Goal: Task Accomplishment & Management: Manage account settings

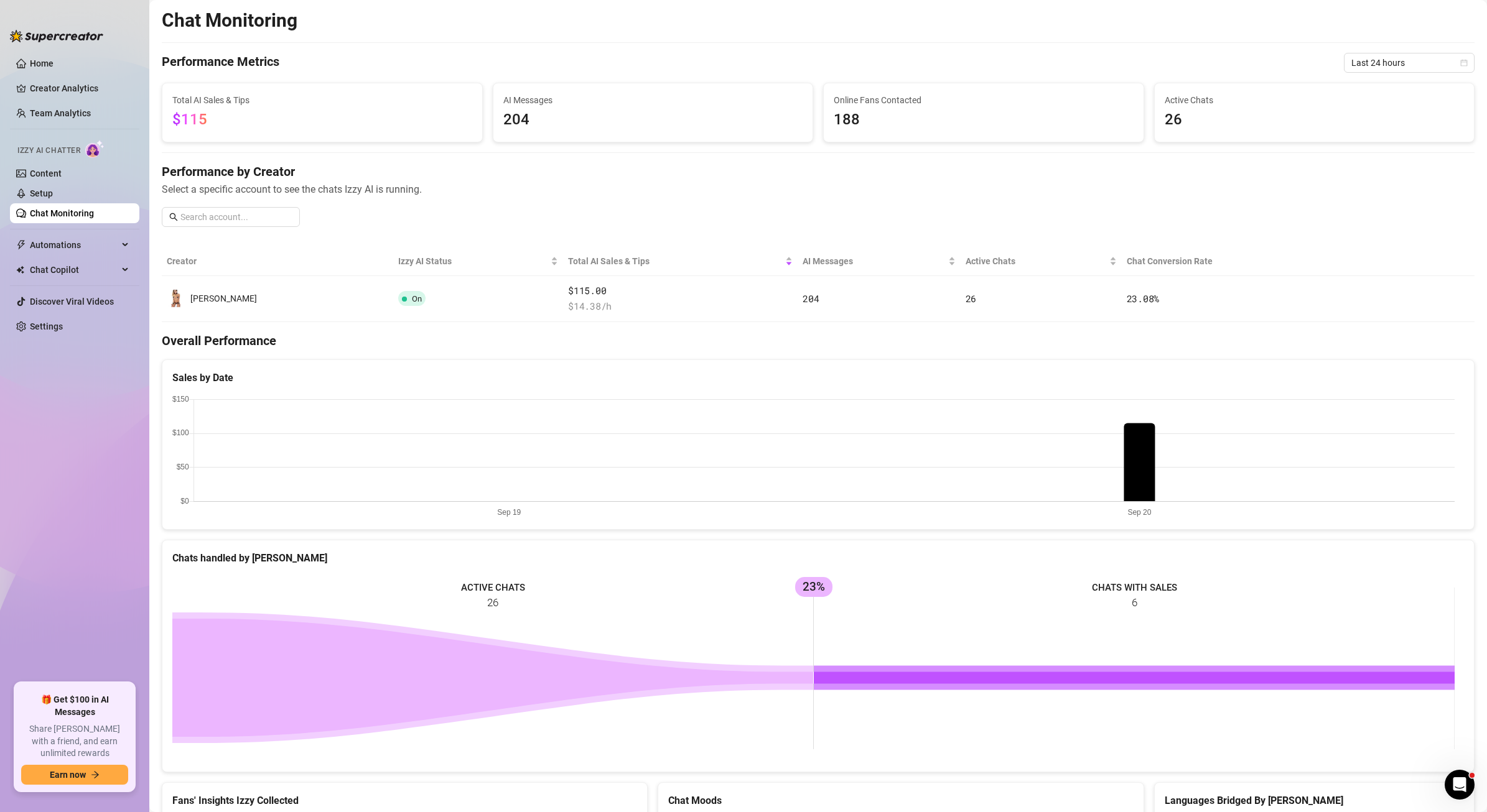
drag, startPoint x: 112, startPoint y: 212, endPoint x: 84, endPoint y: 209, distance: 28.2
click at [94, 212] on link "Chat Monitoring" at bounding box center [62, 213] width 64 height 10
click at [84, 209] on link "Chat Monitoring" at bounding box center [62, 213] width 64 height 10
click at [1419, 67] on span "Last 24 hours" at bounding box center [1409, 63] width 116 height 19
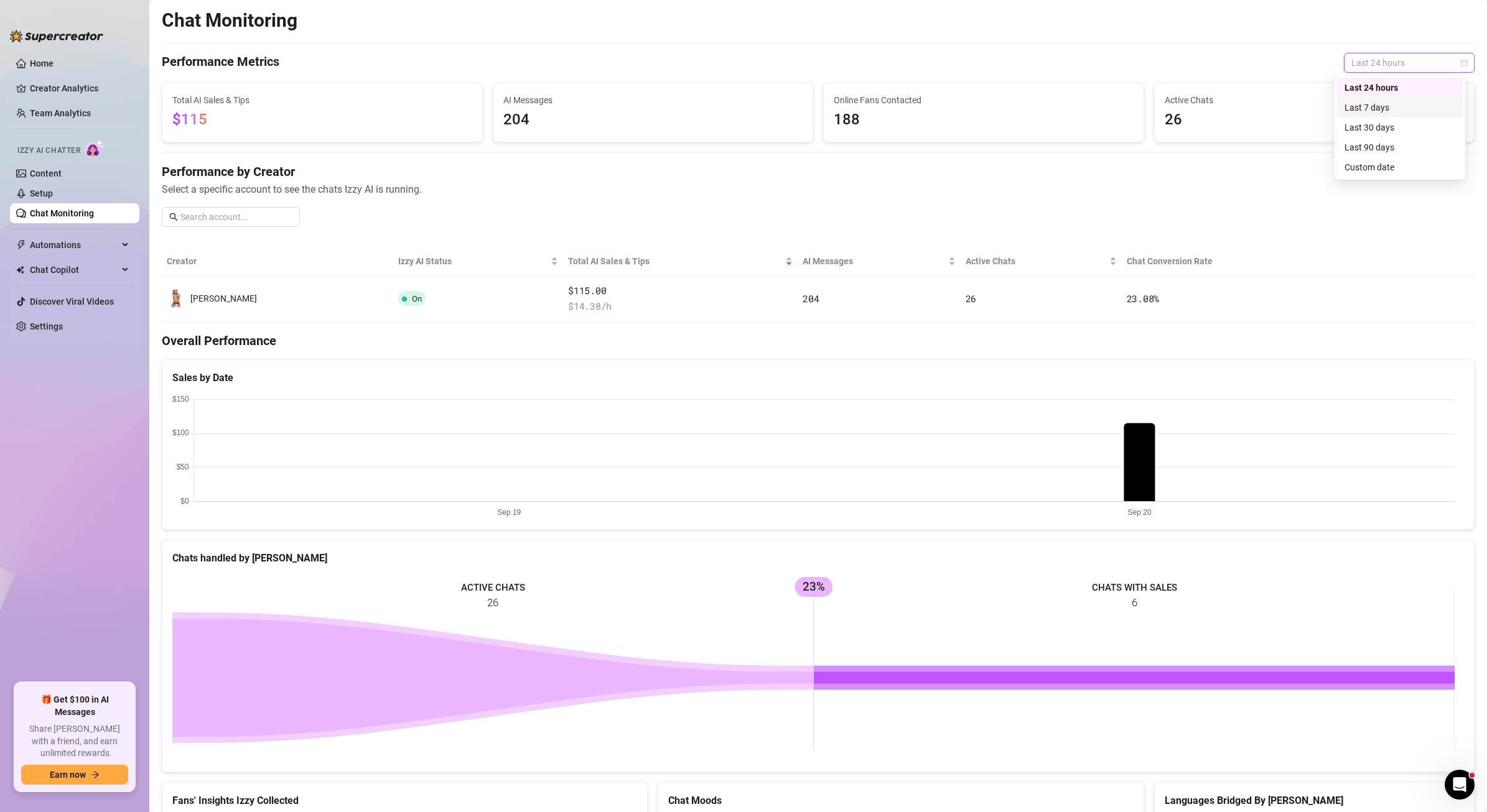
click at [1378, 107] on div "Last 7 days" at bounding box center [1400, 108] width 111 height 14
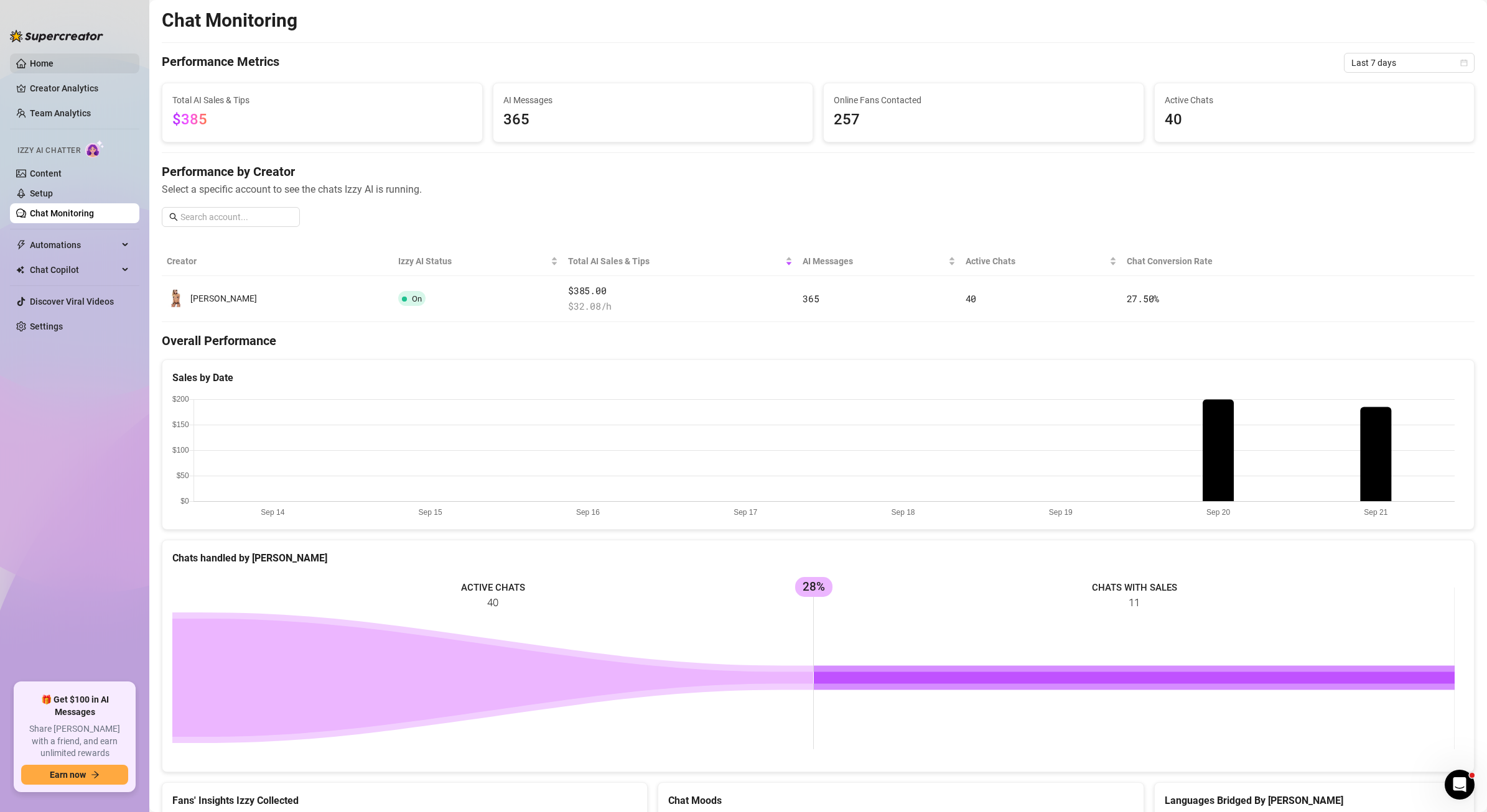
click at [41, 58] on link "Home" at bounding box center [42, 63] width 24 height 10
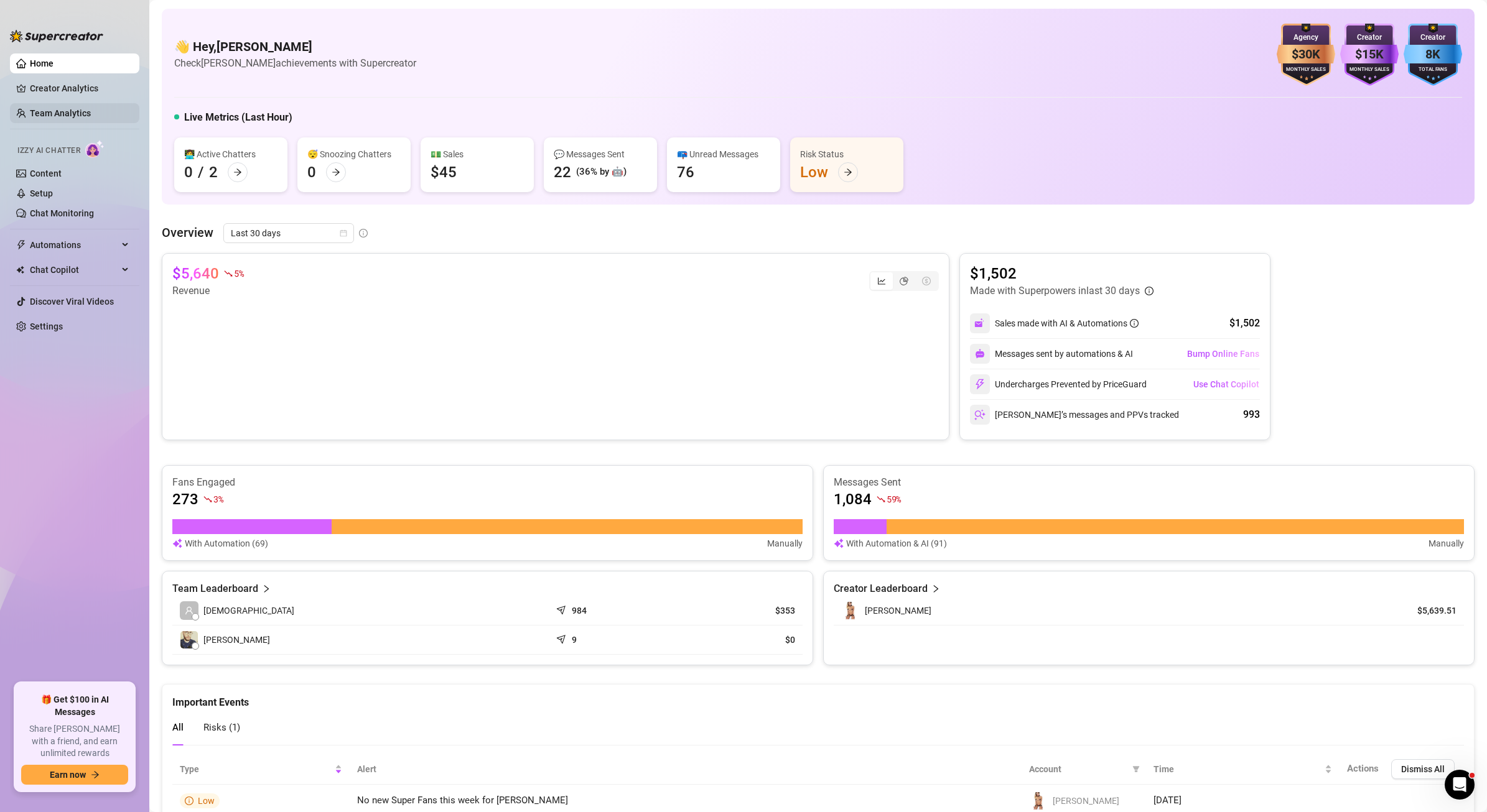
click at [61, 114] on link "Team Analytics" at bounding box center [60, 113] width 61 height 10
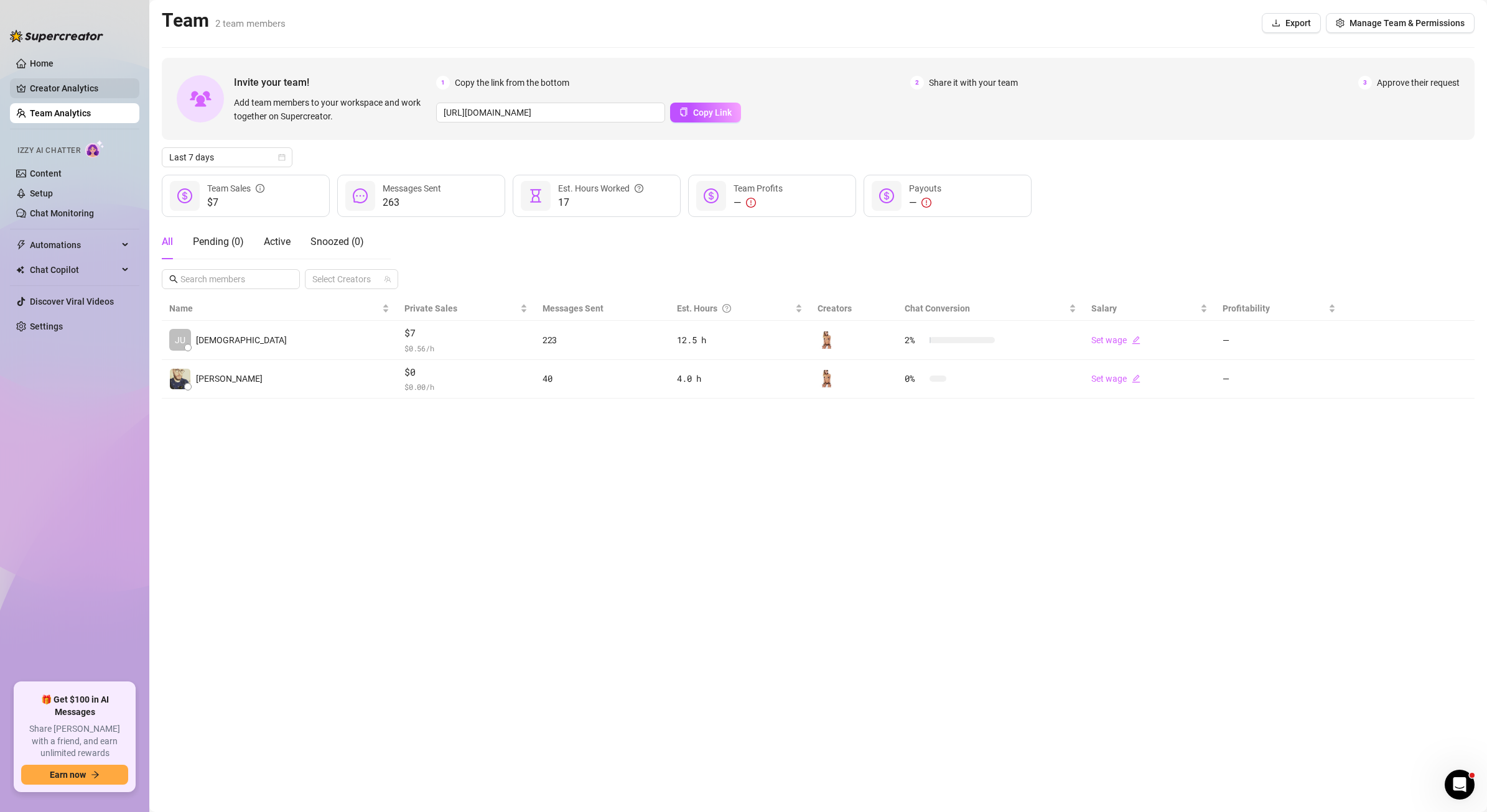
click at [71, 88] on link "Creator Analytics" at bounding box center [80, 88] width 100 height 20
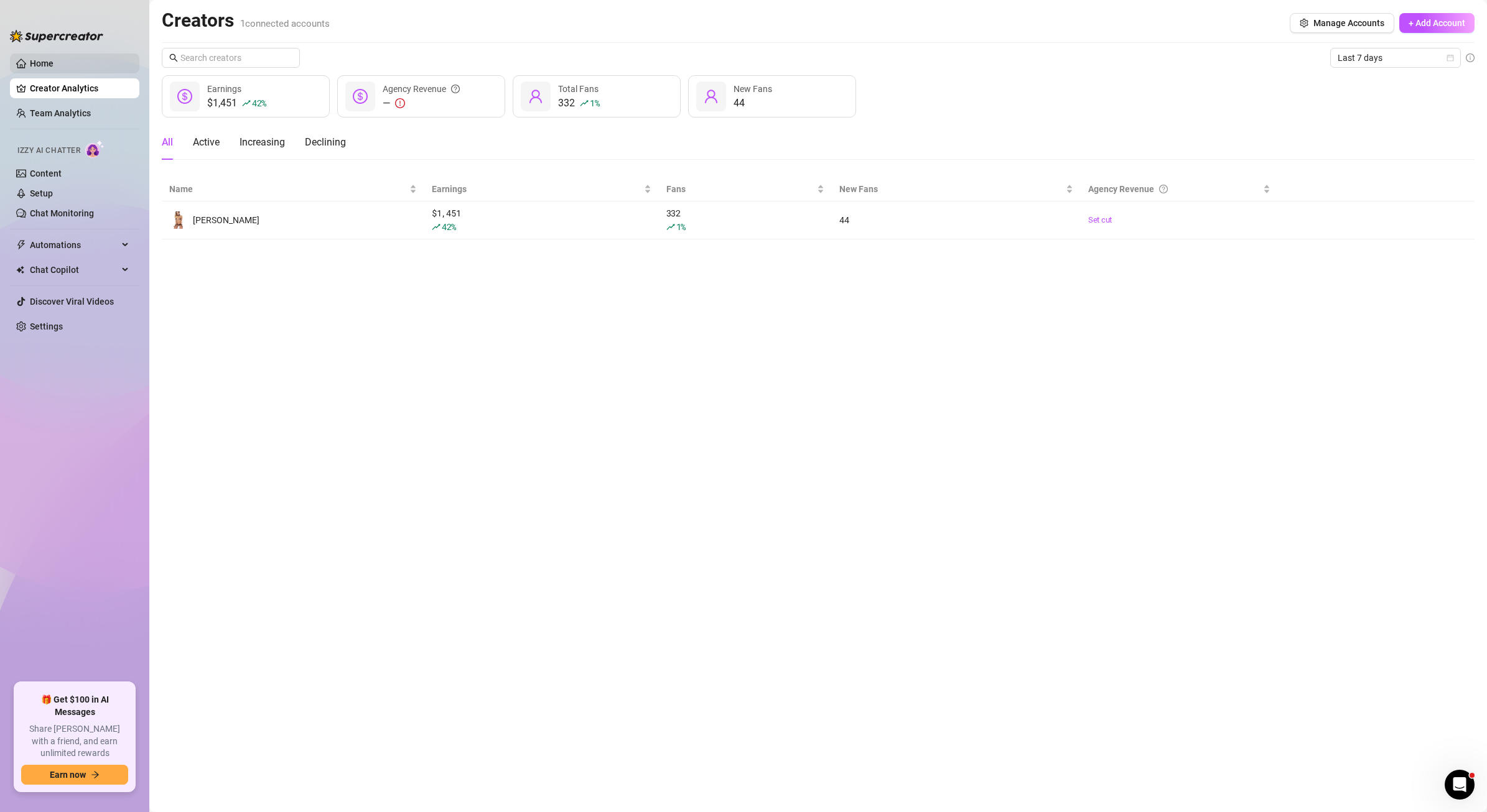
click at [43, 62] on link "Home" at bounding box center [42, 63] width 24 height 10
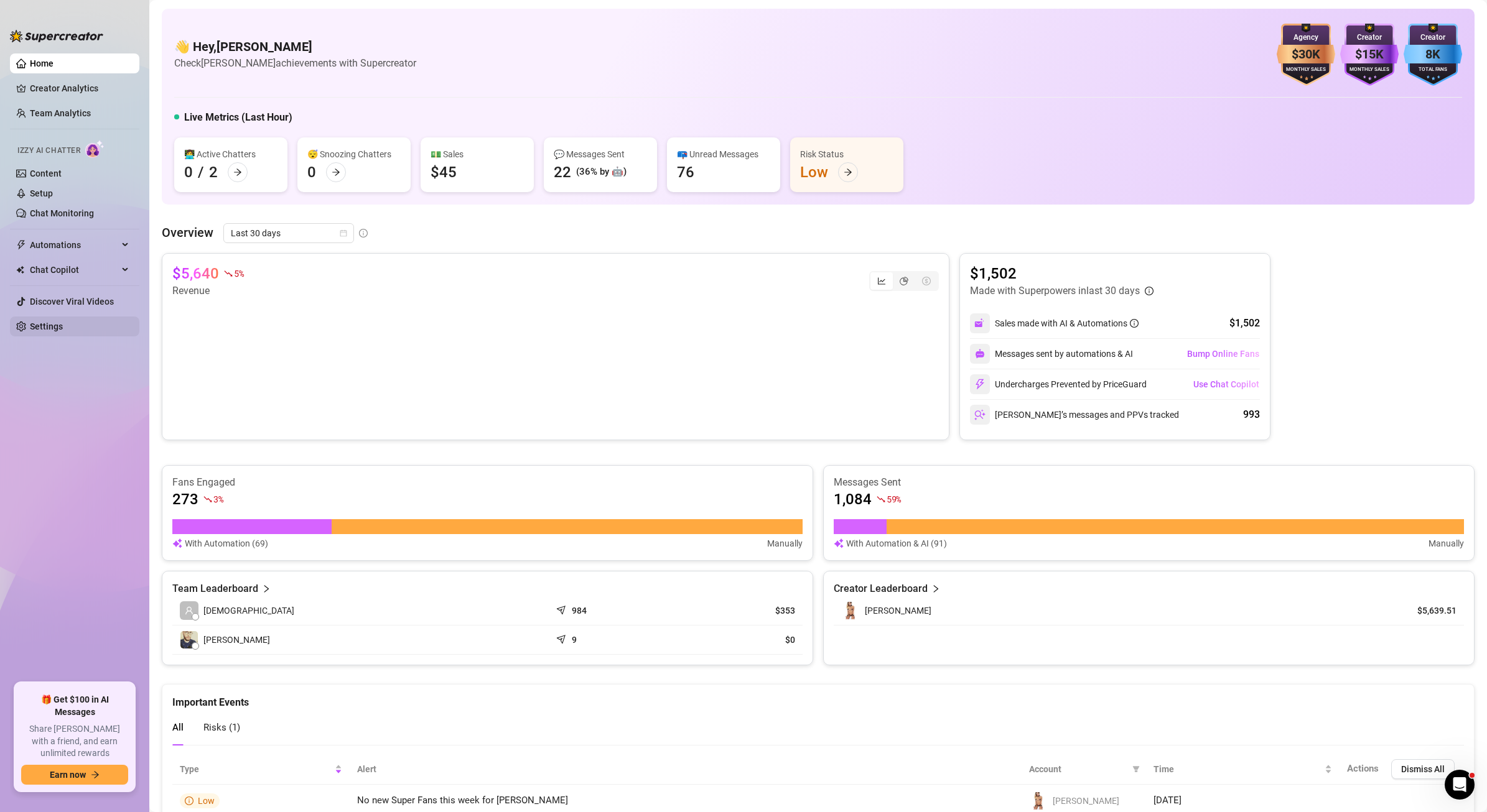
click at [55, 329] on link "Settings" at bounding box center [46, 326] width 33 height 10
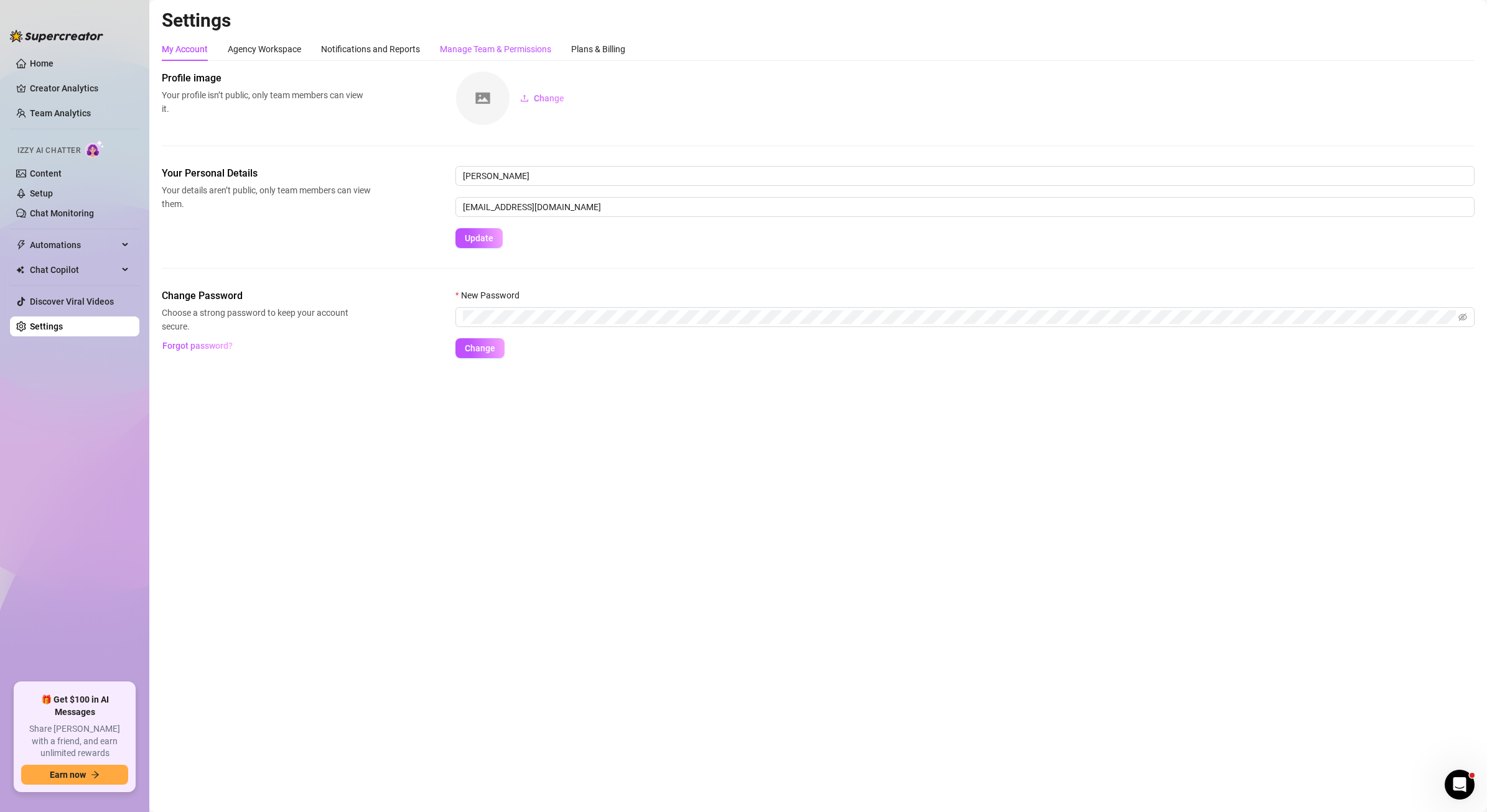
click at [444, 46] on div "Manage Team & Permissions" at bounding box center [496, 49] width 112 height 14
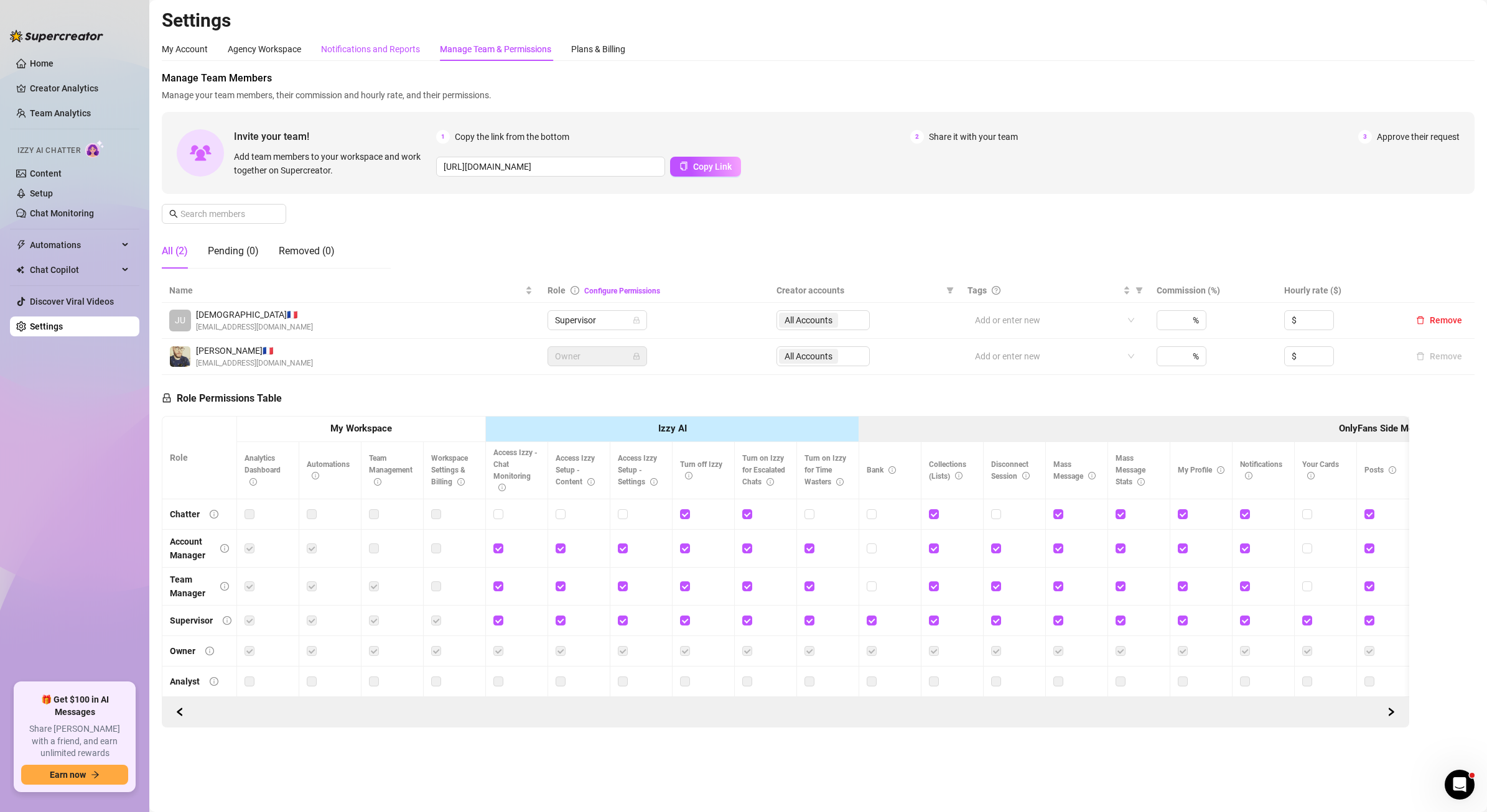
click at [384, 48] on div "Notifications and Reports" at bounding box center [370, 49] width 99 height 14
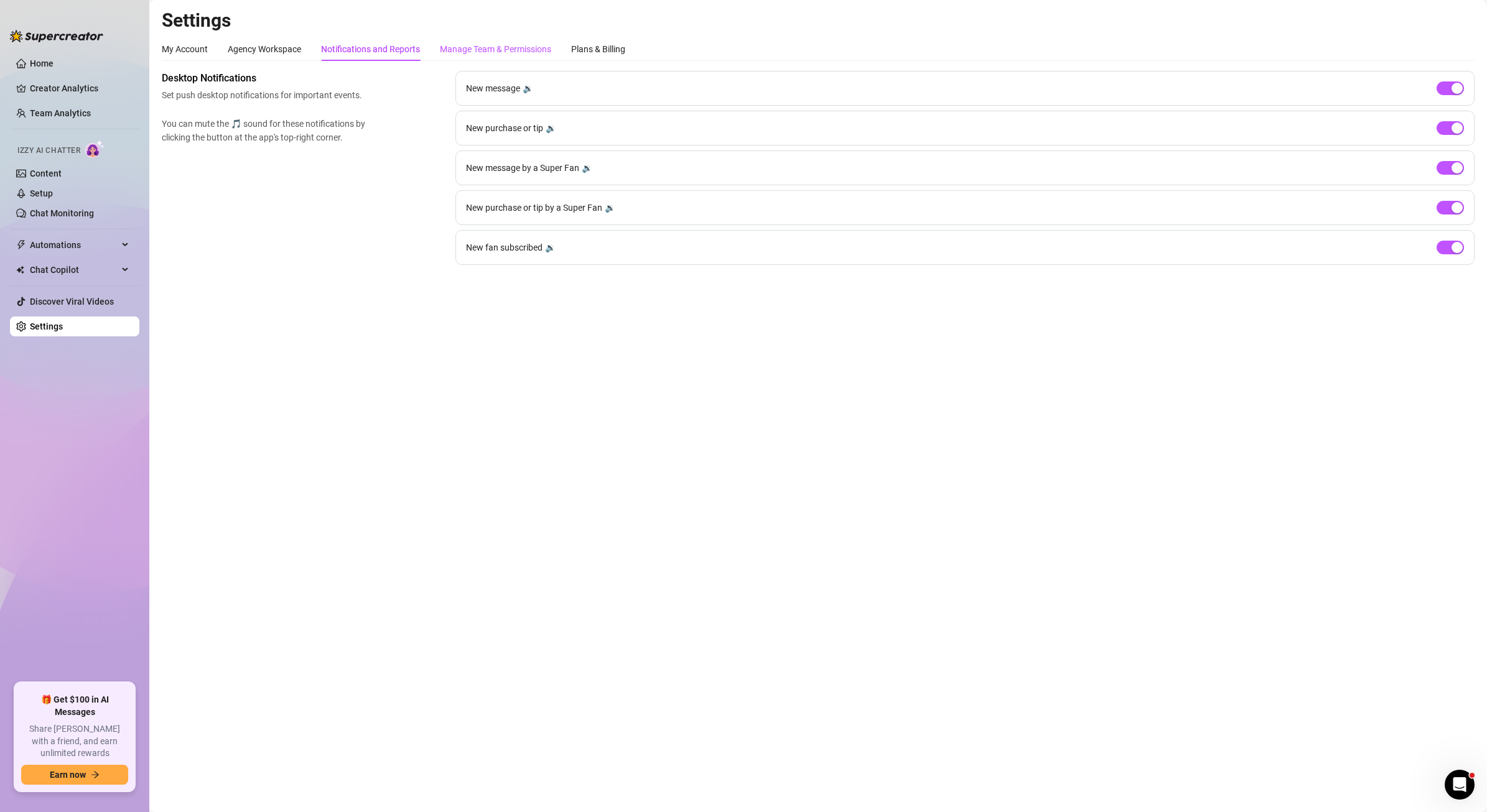
click at [513, 45] on div "Manage Team & Permissions" at bounding box center [496, 49] width 112 height 14
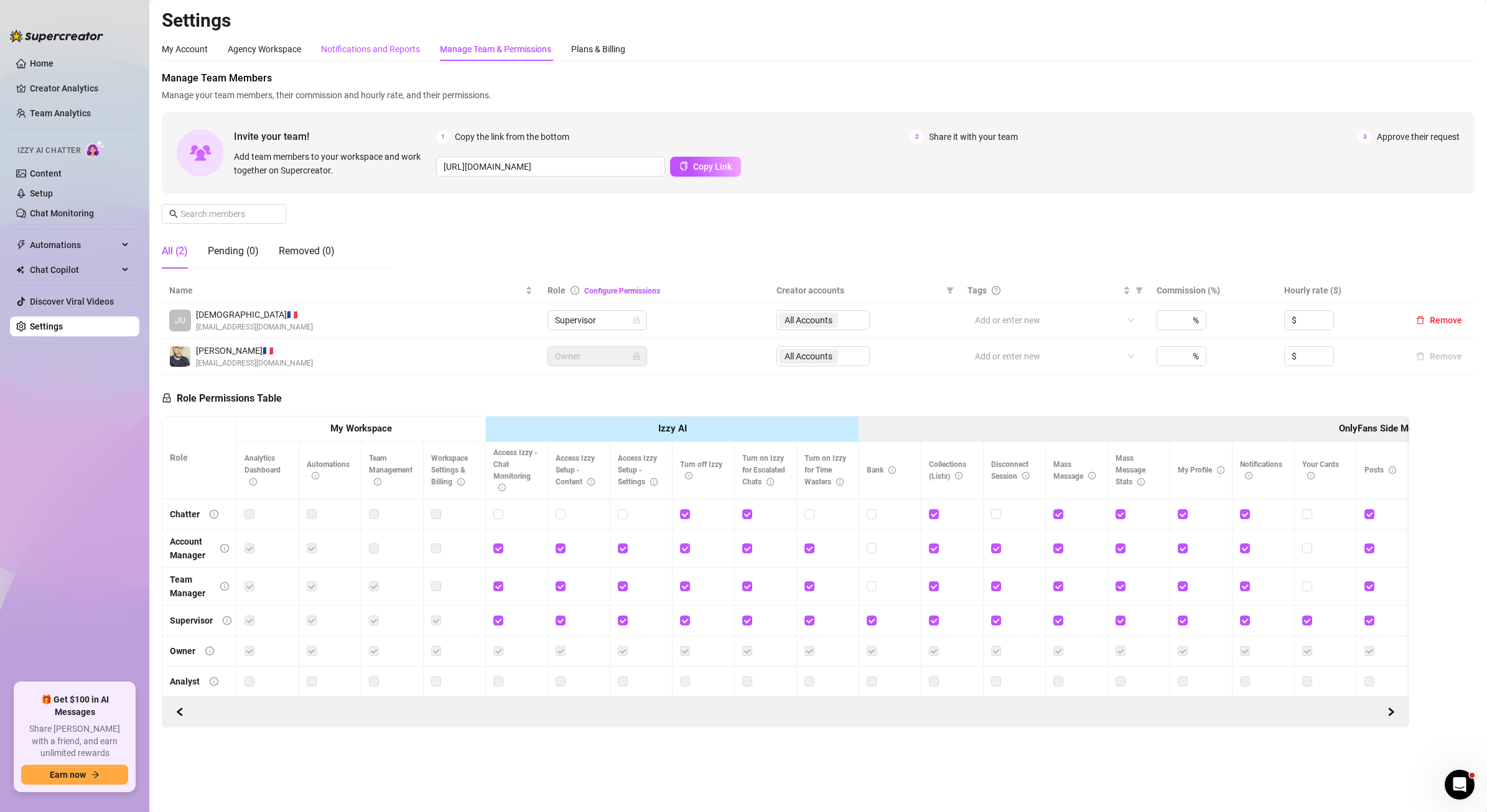
click at [387, 48] on div "Notifications and Reports" at bounding box center [370, 49] width 99 height 14
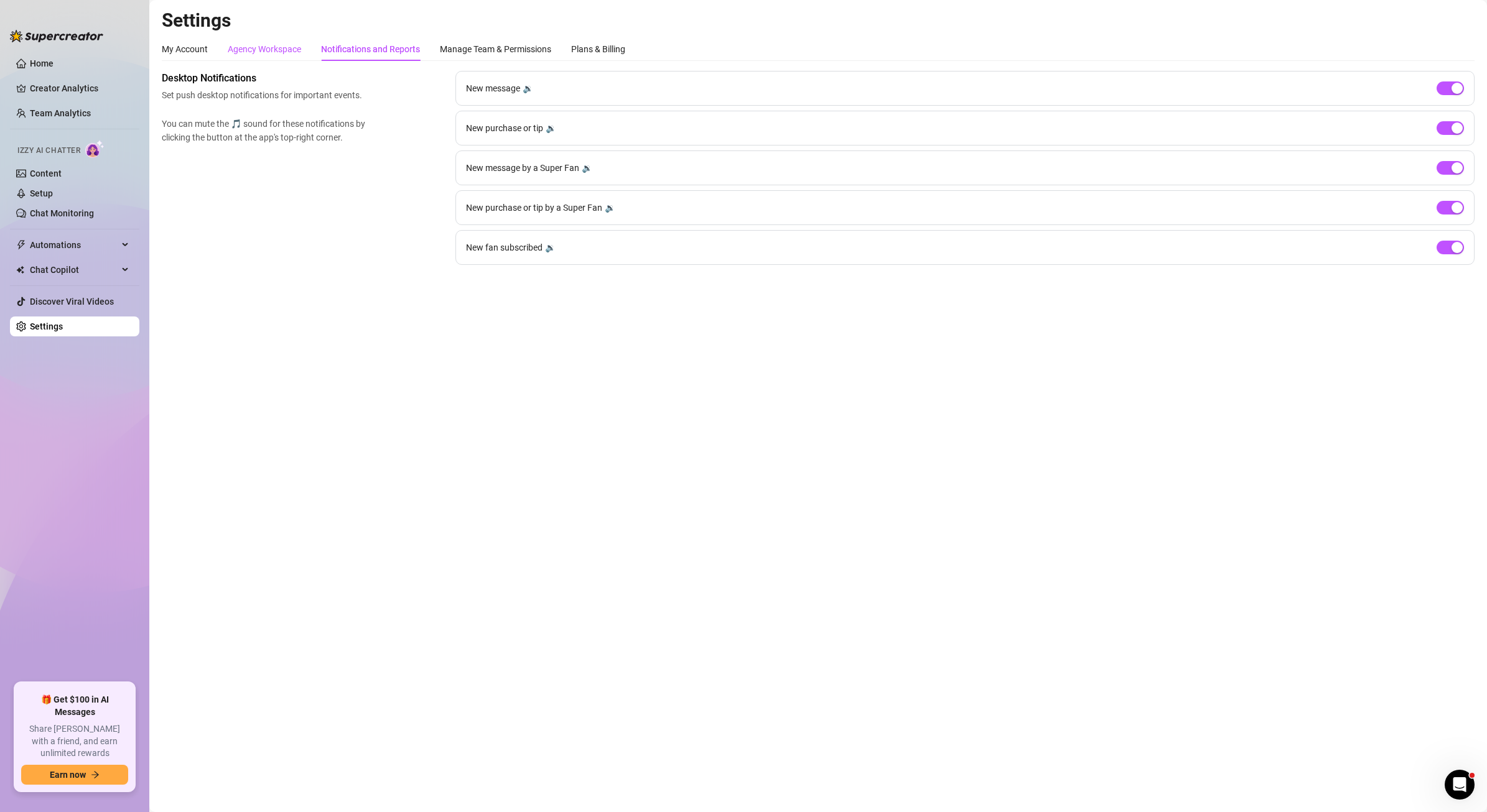
click at [244, 49] on div "Agency Workspace" at bounding box center [264, 49] width 73 height 14
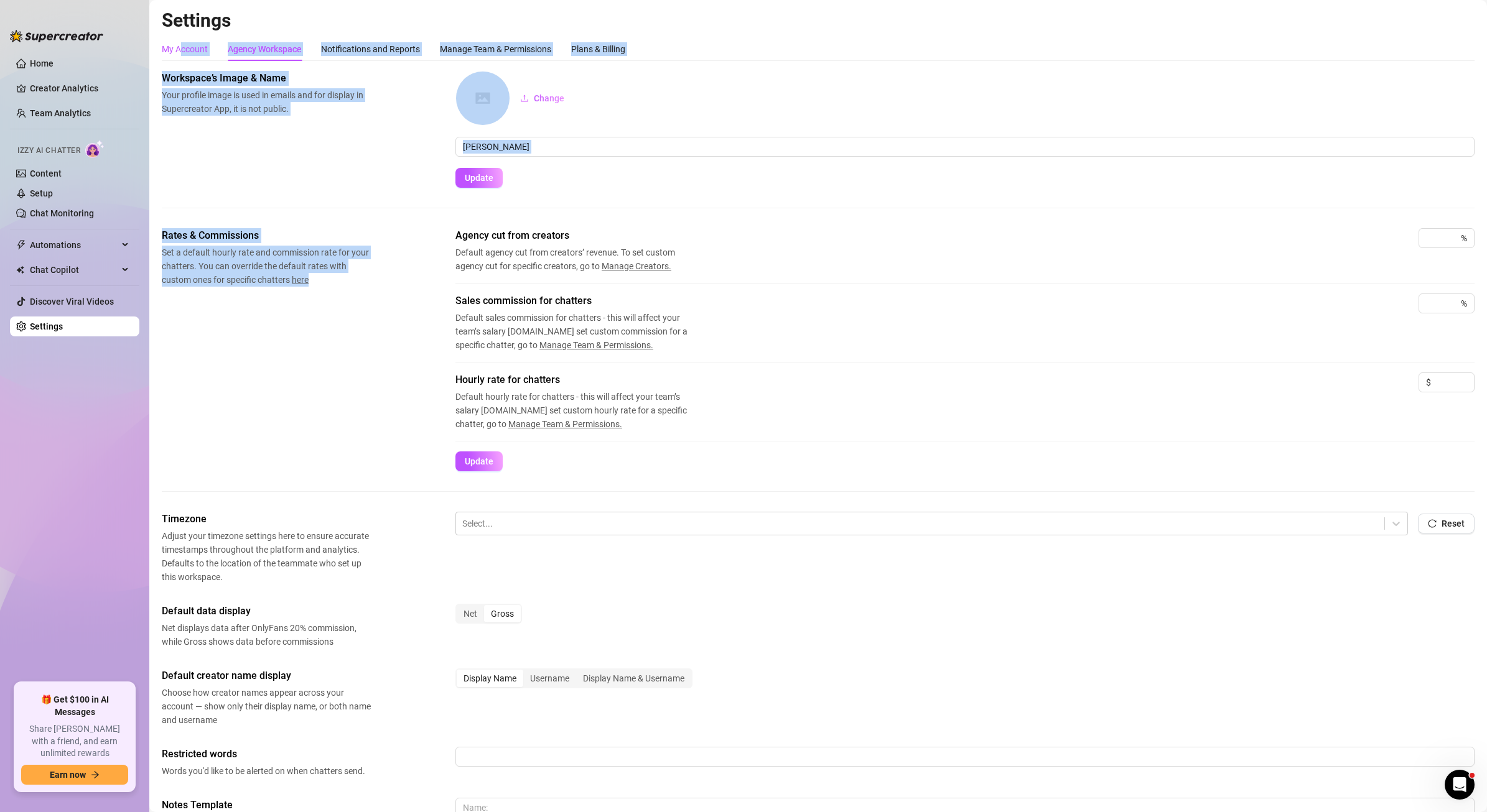
drag, startPoint x: 182, startPoint y: 49, endPoint x: 208, endPoint y: 367, distance: 319.1
click at [208, 367] on div "My Account Agency Workspace Notifications and Reports Manage Team & Permissions…" at bounding box center [818, 493] width 1313 height 911
click at [235, 616] on span "Default data display" at bounding box center [266, 612] width 209 height 15
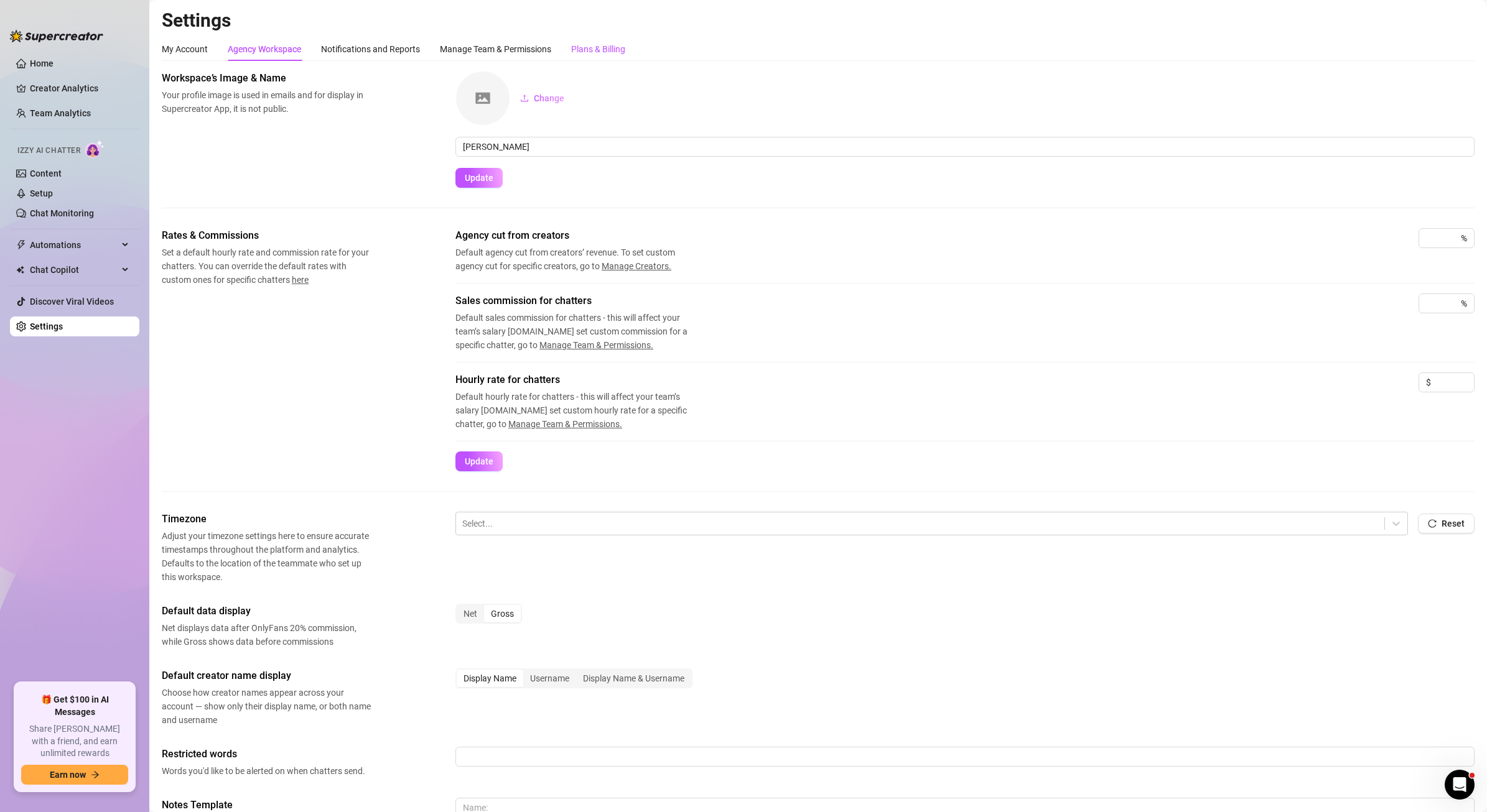
click at [581, 44] on div "Plans & Billing" at bounding box center [598, 49] width 54 height 14
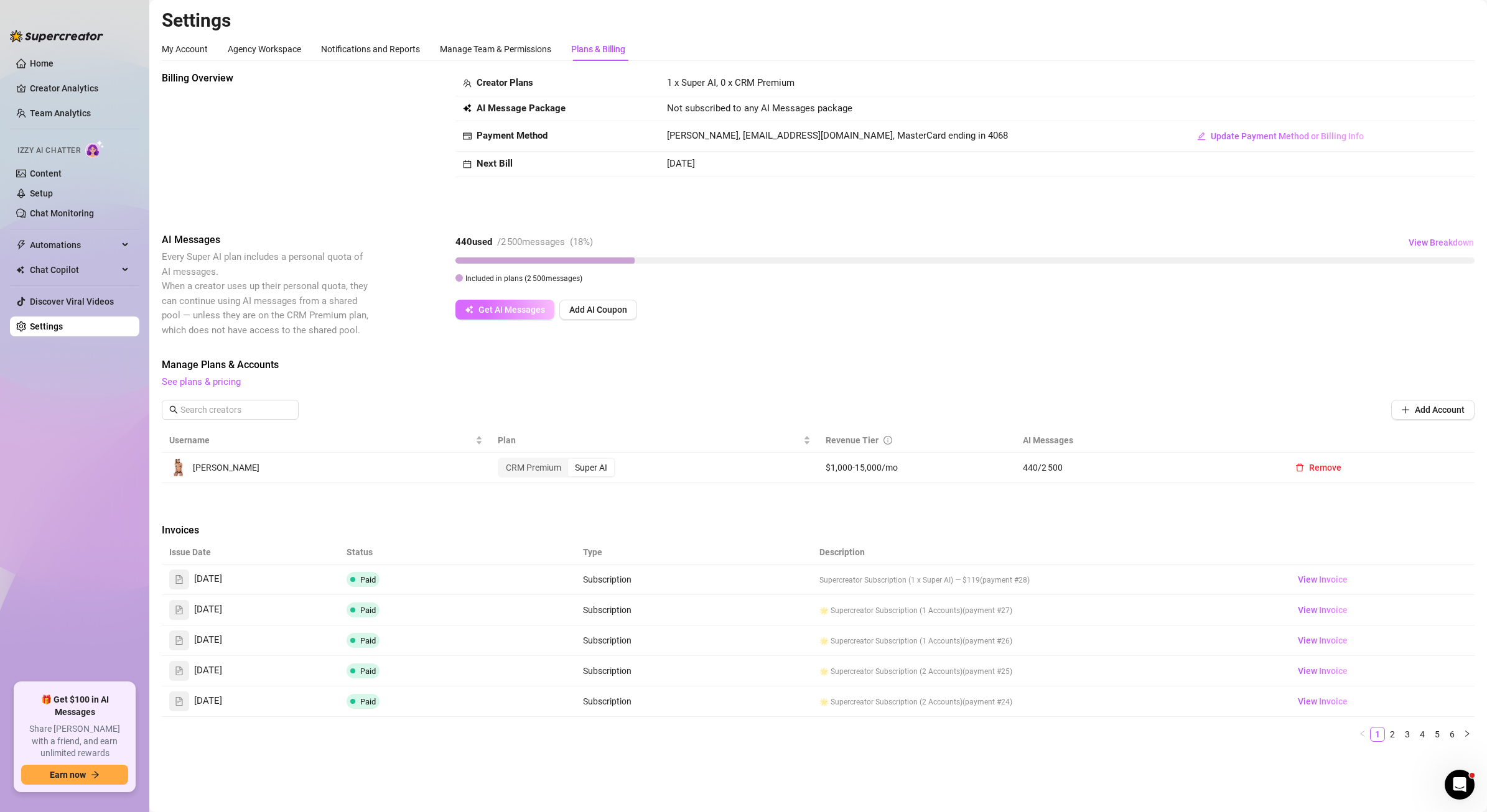
click at [508, 308] on span "Get AI Messages" at bounding box center [512, 310] width 66 height 10
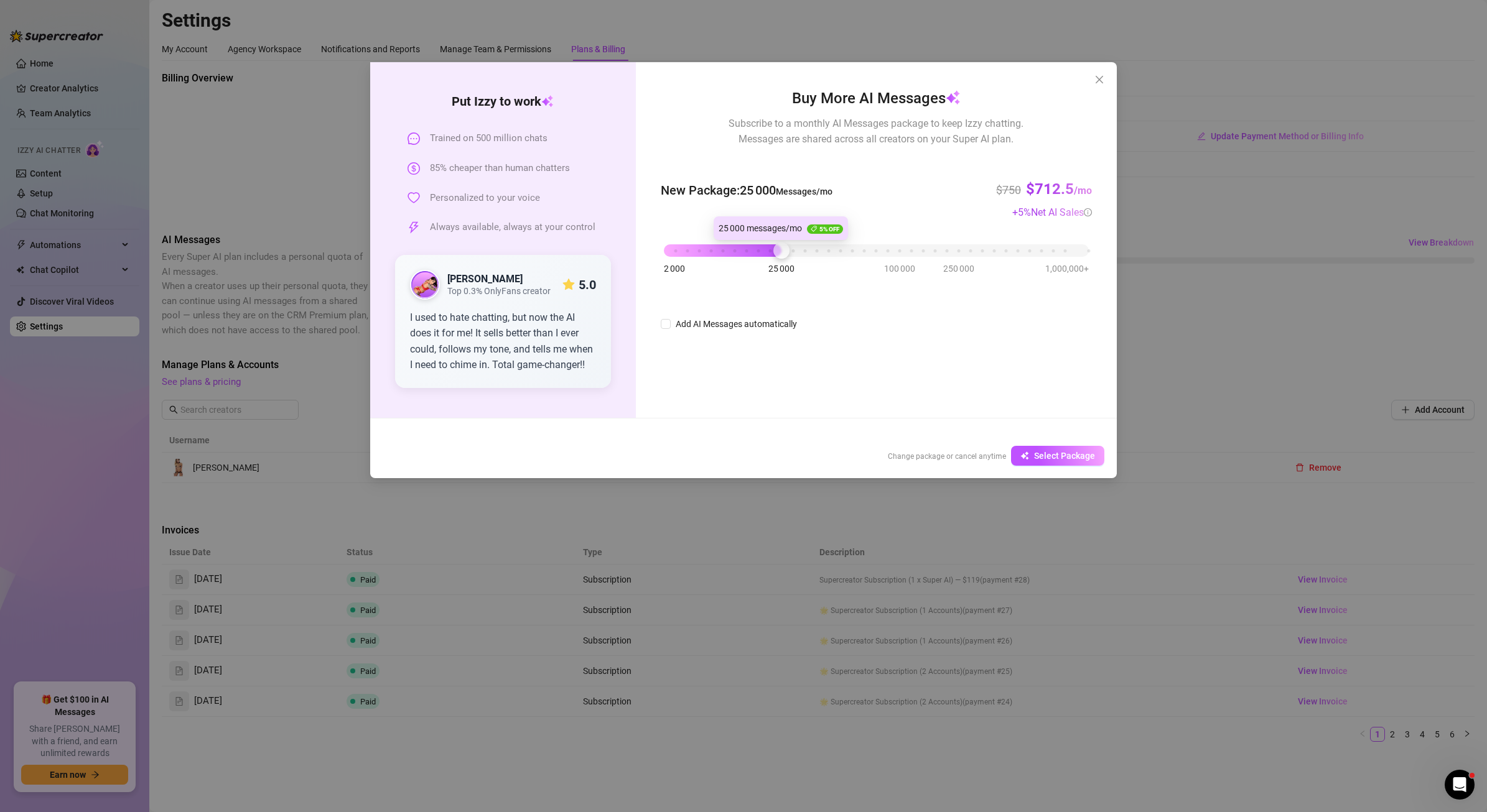
click at [777, 246] on div "2 000 25 000 100 000 250 000 1,000,000+" at bounding box center [876, 246] width 425 height 8
drag, startPoint x: 777, startPoint y: 246, endPoint x: 540, endPoint y: 254, distance: 237.1
click at [540, 254] on div "Put [PERSON_NAME] to work Trained on 500 million chats 85% cheaper than human c…" at bounding box center [743, 240] width 747 height 356
click at [1097, 79] on icon "close" at bounding box center [1100, 80] width 10 height 10
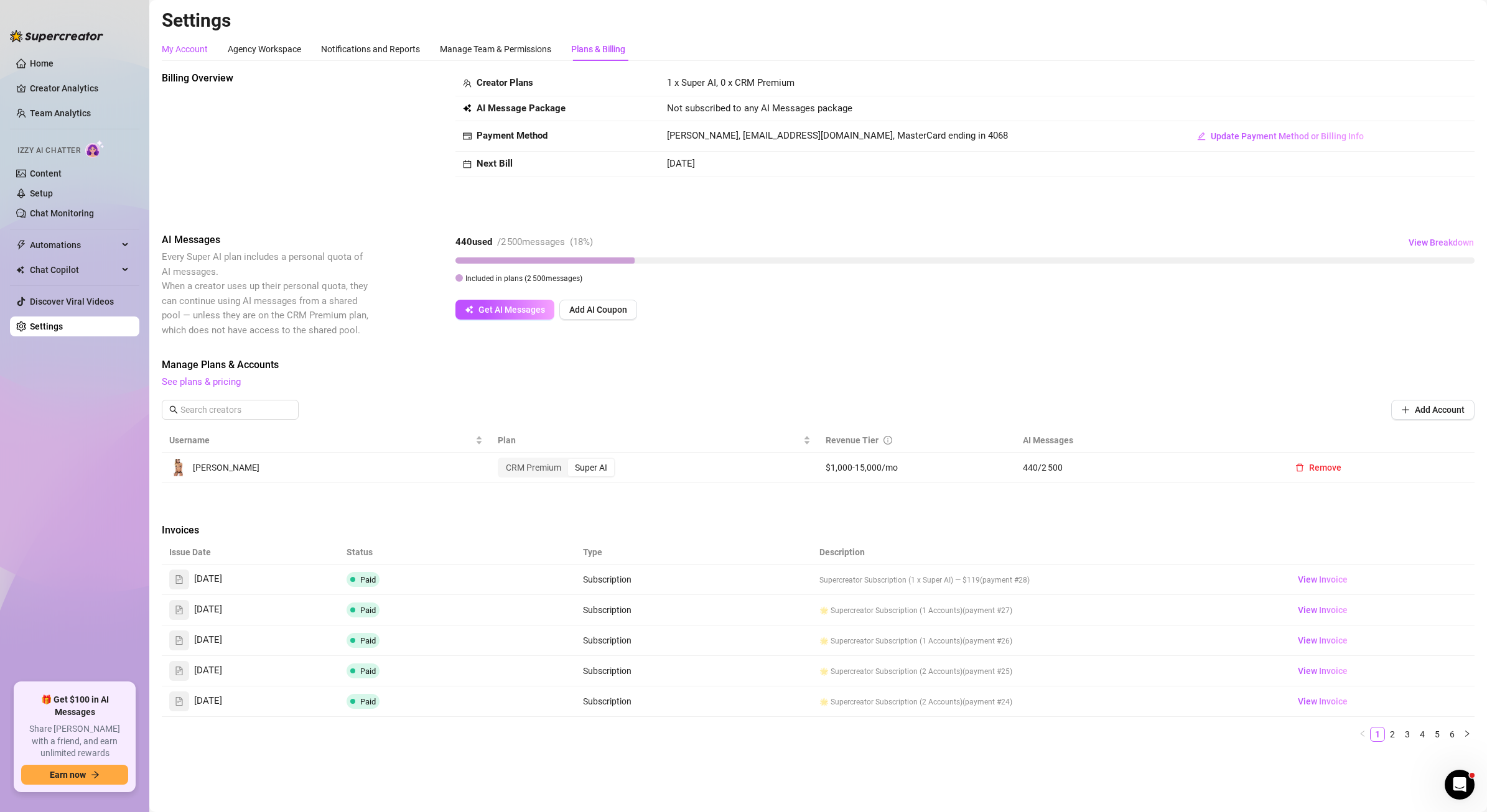
click at [182, 48] on div "My Account" at bounding box center [184, 49] width 46 height 14
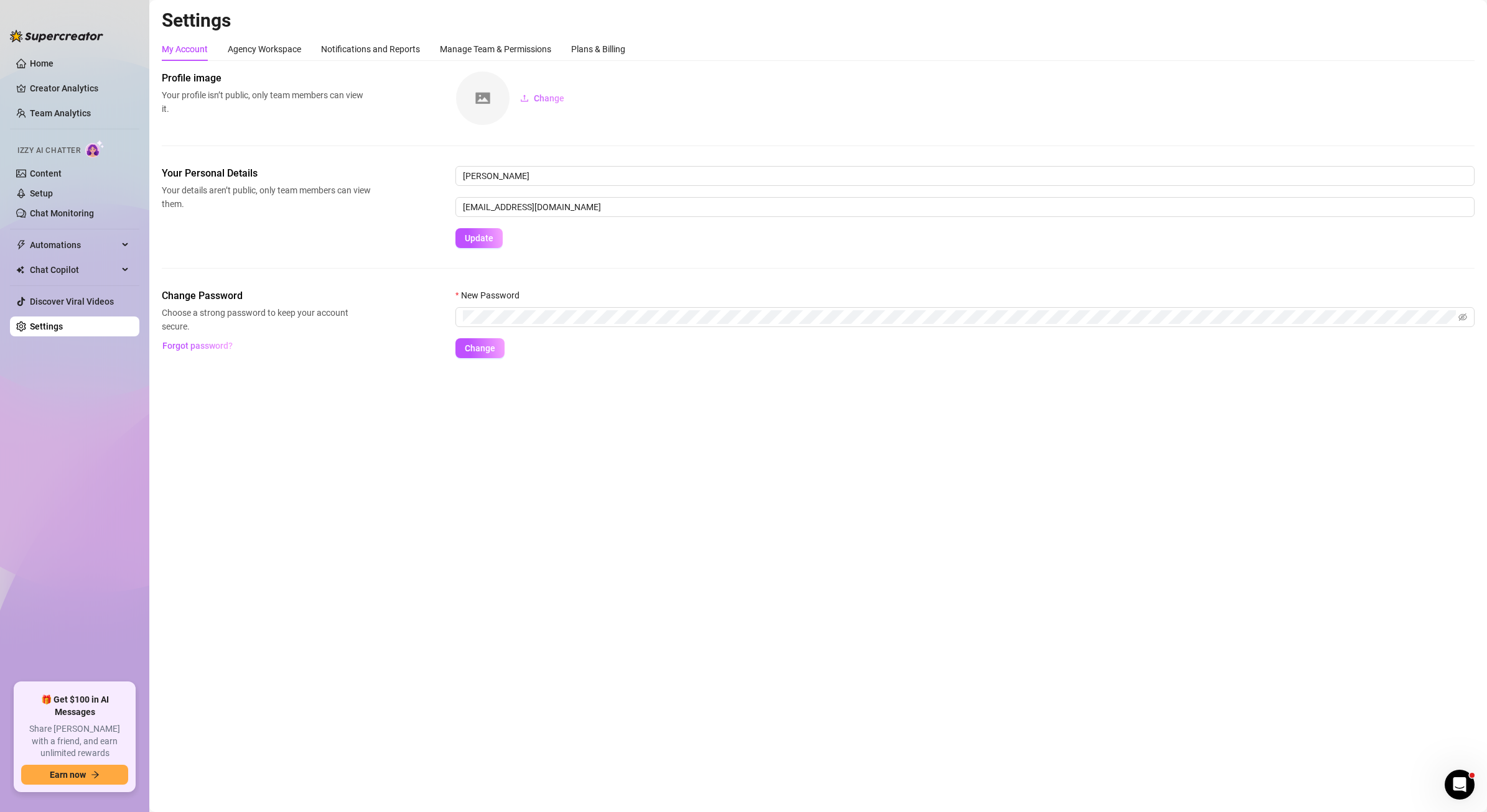
drag, startPoint x: 36, startPoint y: 63, endPoint x: 4, endPoint y: 64, distance: 32.0
click at [36, 63] on link "Home" at bounding box center [42, 63] width 24 height 10
